Goal: Check status: Check status

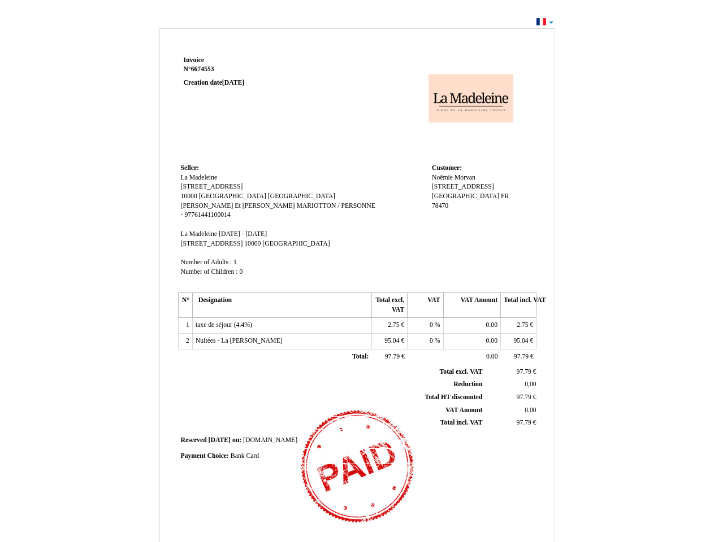
click at [194, 60] on span "Invoice" at bounding box center [194, 60] width 20 height 7
click at [204, 69] on span "6674553" at bounding box center [202, 69] width 23 height 7
click at [190, 168] on span "Seller:" at bounding box center [190, 167] width 18 height 7
click at [199, 177] on span "La Madeleine" at bounding box center [199, 177] width 37 height 7
click at [210, 186] on span "[STREET_ADDRESS]" at bounding box center [212, 186] width 62 height 7
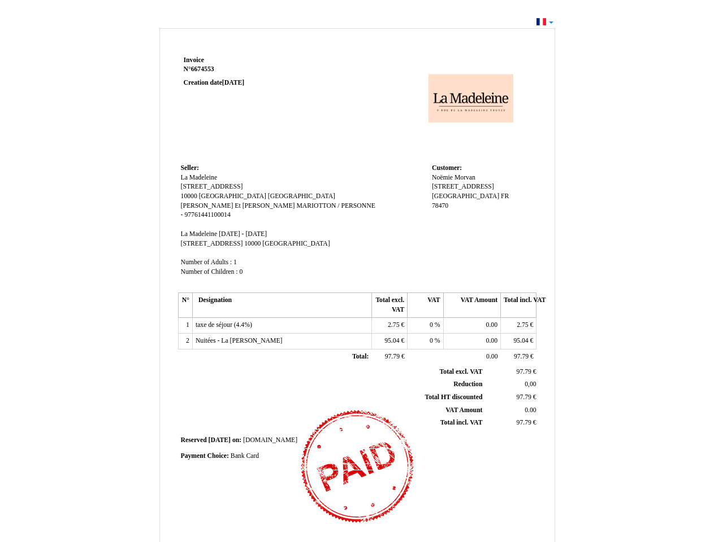
click at [190, 196] on span "10000" at bounding box center [189, 196] width 16 height 7
click at [209, 196] on span "[GEOGRAPHIC_DATA]" at bounding box center [232, 196] width 67 height 7
click at [268, 196] on span "[GEOGRAPHIC_DATA]" at bounding box center [301, 196] width 67 height 7
click at [208, 206] on span "[PERSON_NAME] Et [PERSON_NAME]" at bounding box center [238, 205] width 114 height 7
click at [296, 206] on span "MARIOTTON / PERSONNE" at bounding box center [335, 205] width 79 height 7
